Goal: Task Accomplishment & Management: Complete application form

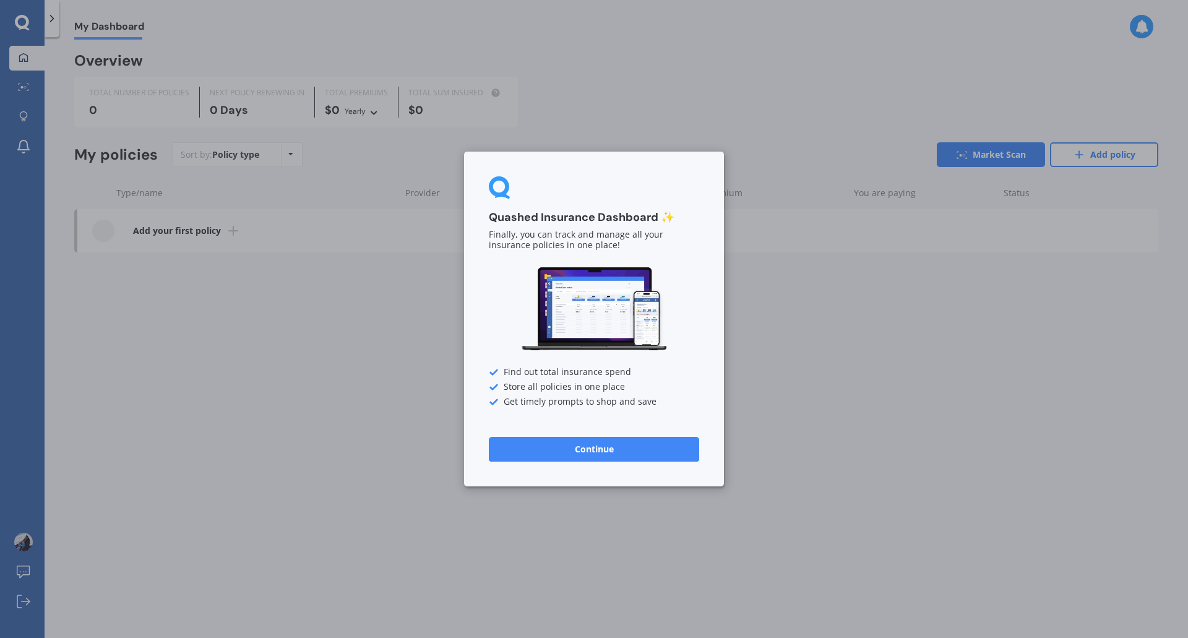
click at [610, 445] on button "Continue" at bounding box center [594, 449] width 210 height 25
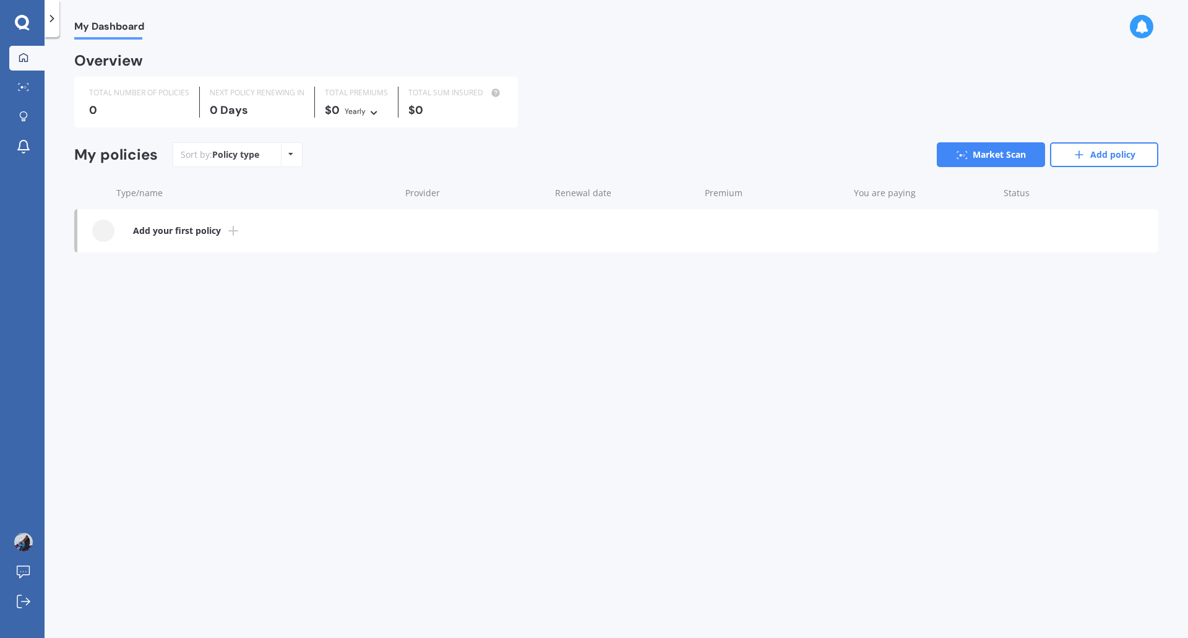
click at [189, 230] on b "Add your first policy" at bounding box center [177, 231] width 88 height 12
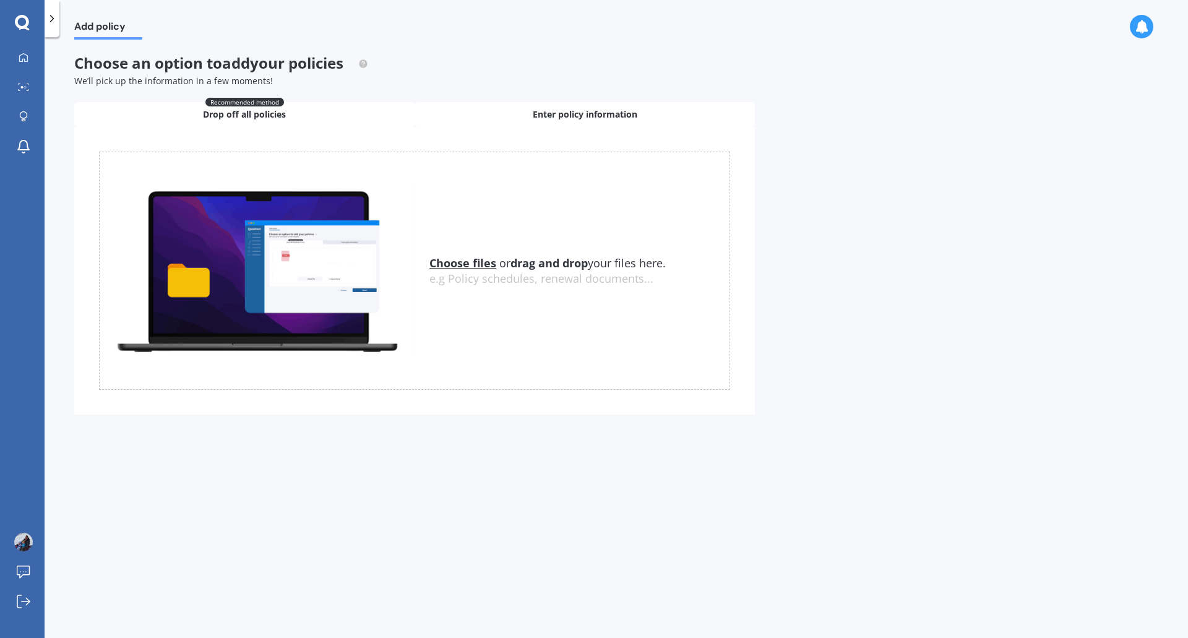
click at [508, 115] on div "Enter policy information" at bounding box center [584, 114] width 340 height 25
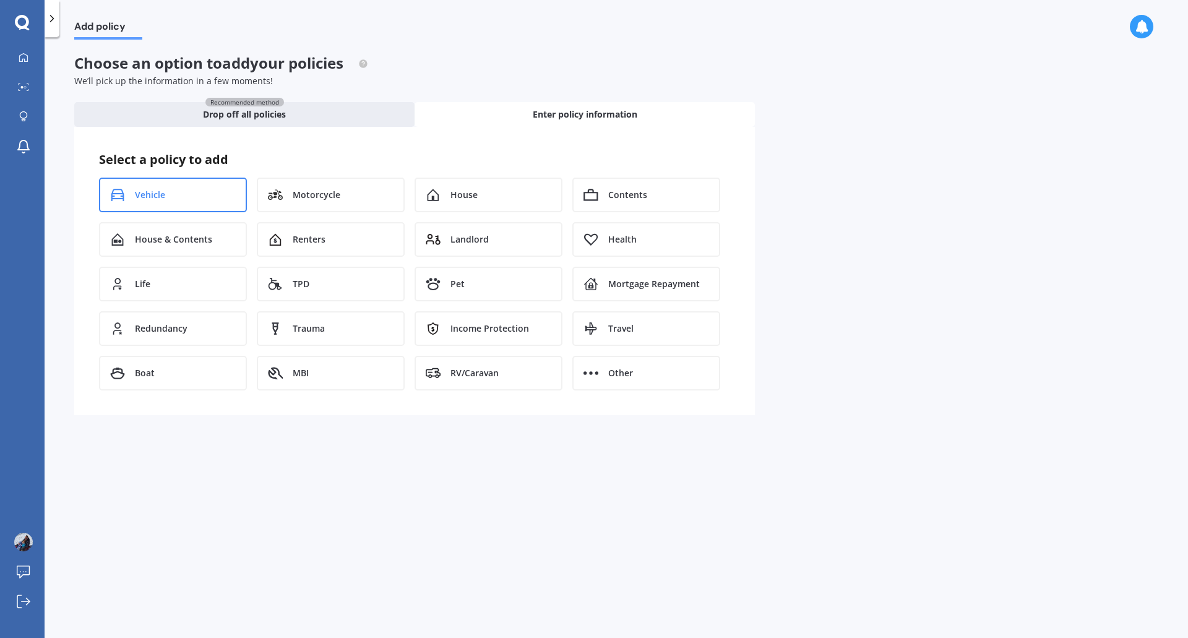
click at [160, 195] on span "Vehicle" at bounding box center [150, 195] width 30 height 12
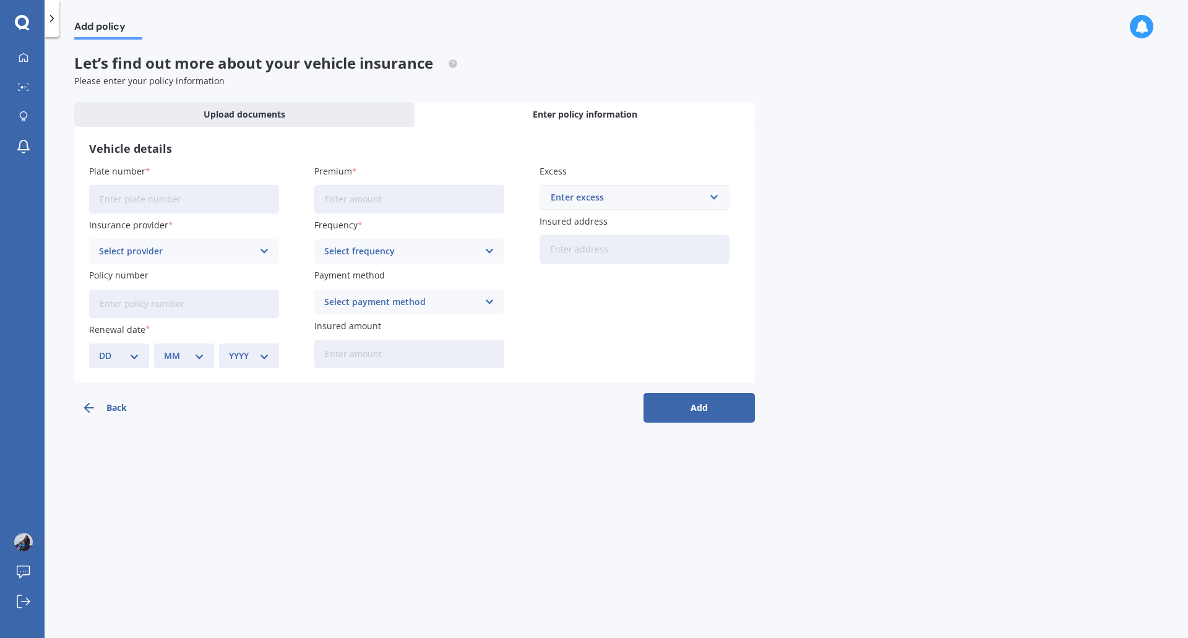
click at [166, 198] on input "Plate number" at bounding box center [184, 199] width 190 height 28
type input "JNS561"
click at [371, 200] on input "Premium" at bounding box center [409, 199] width 190 height 28
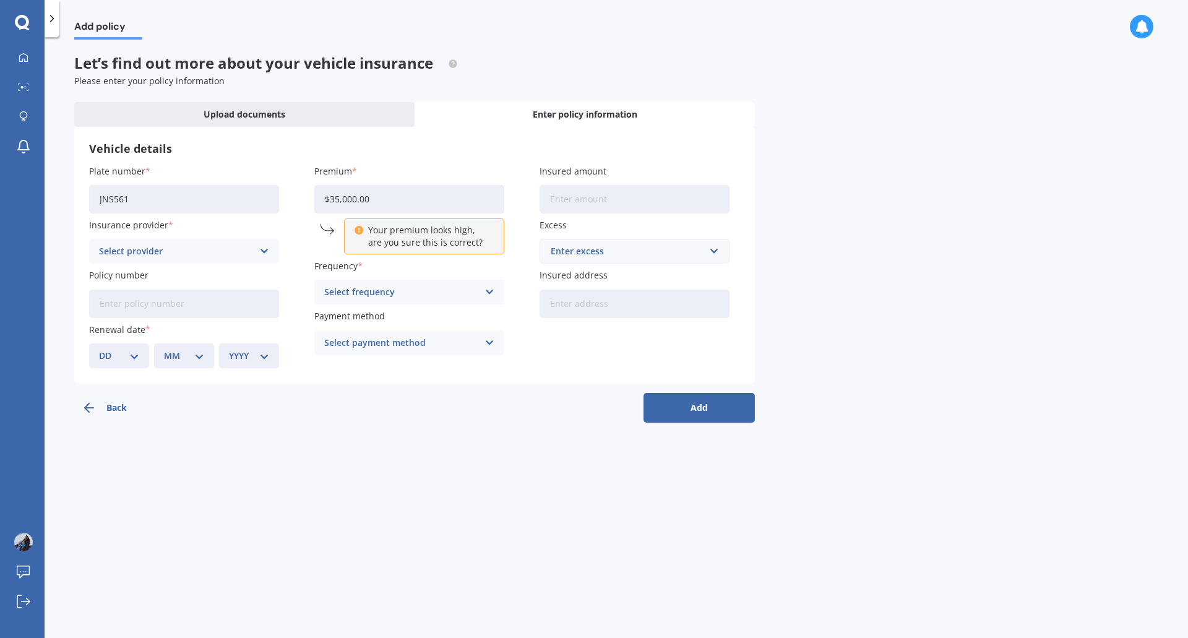
type input "$35,000.00"
click at [400, 170] on label "Premium" at bounding box center [406, 171] width 185 height 13
click at [400, 185] on input "$35,000.00" at bounding box center [409, 199] width 190 height 28
click at [395, 199] on input "$35,000.00" at bounding box center [409, 199] width 190 height 28
click at [179, 250] on div "Select provider" at bounding box center [176, 251] width 154 height 14
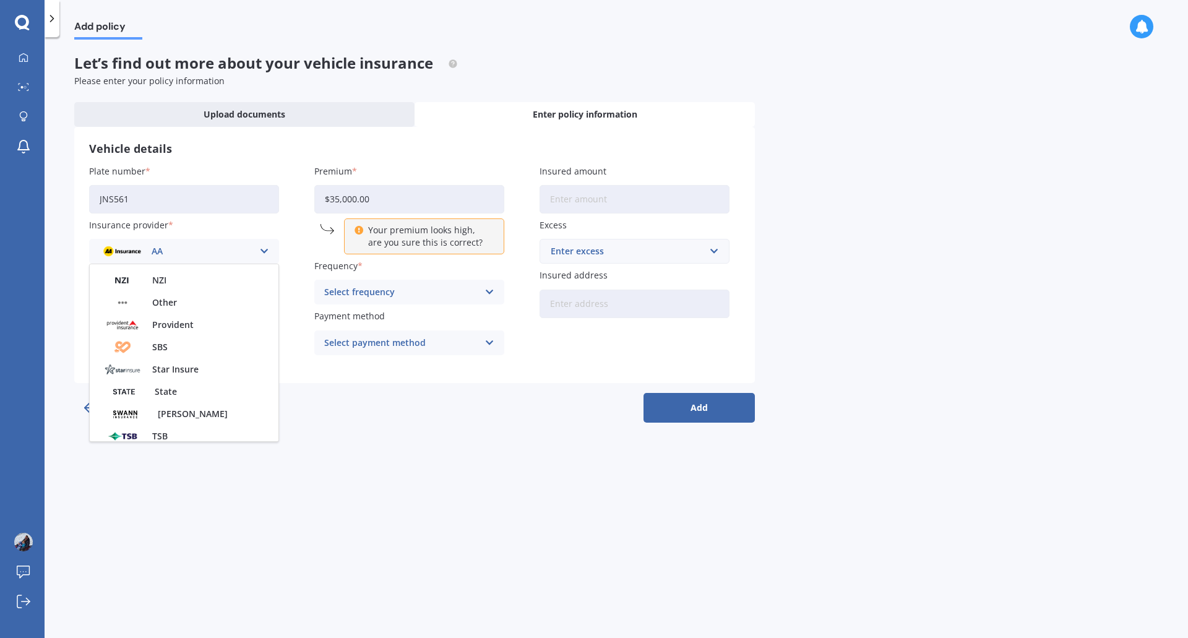
scroll to position [421, 0]
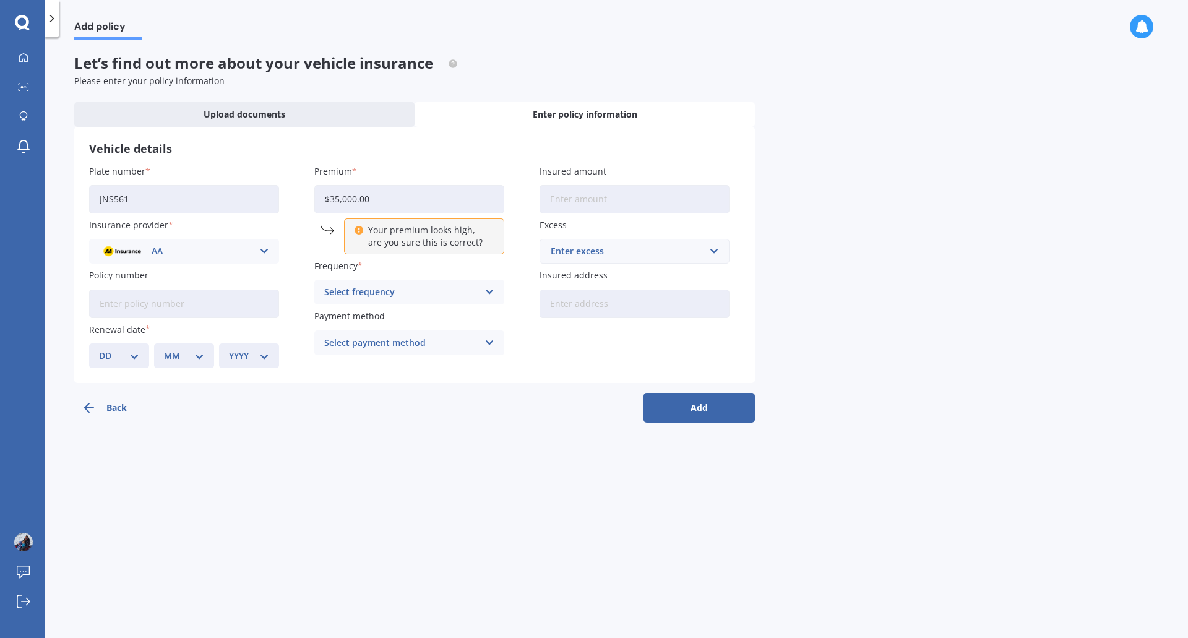
click at [430, 507] on div "Add policy Let’s find out more about your vehicle insurance Please enter your p…" at bounding box center [616, 340] width 1143 height 601
